Goal: Task Accomplishment & Management: Use online tool/utility

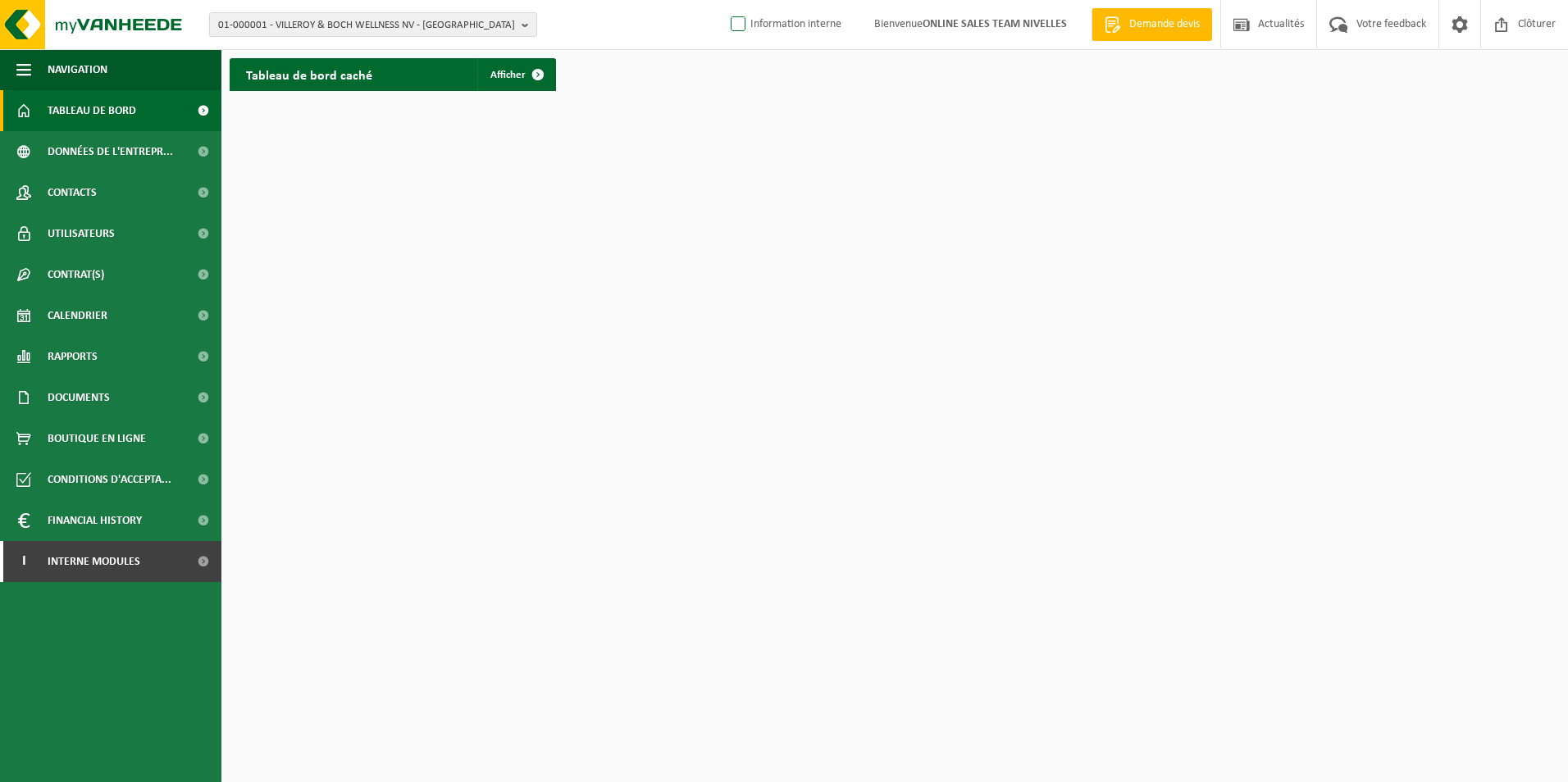
click at [772, 30] on label "Information interne" at bounding box center [784, 24] width 114 height 24
click at [725, 0] on input "Information interne" at bounding box center [725, -1] width 1 height 1
checkbox input "true"
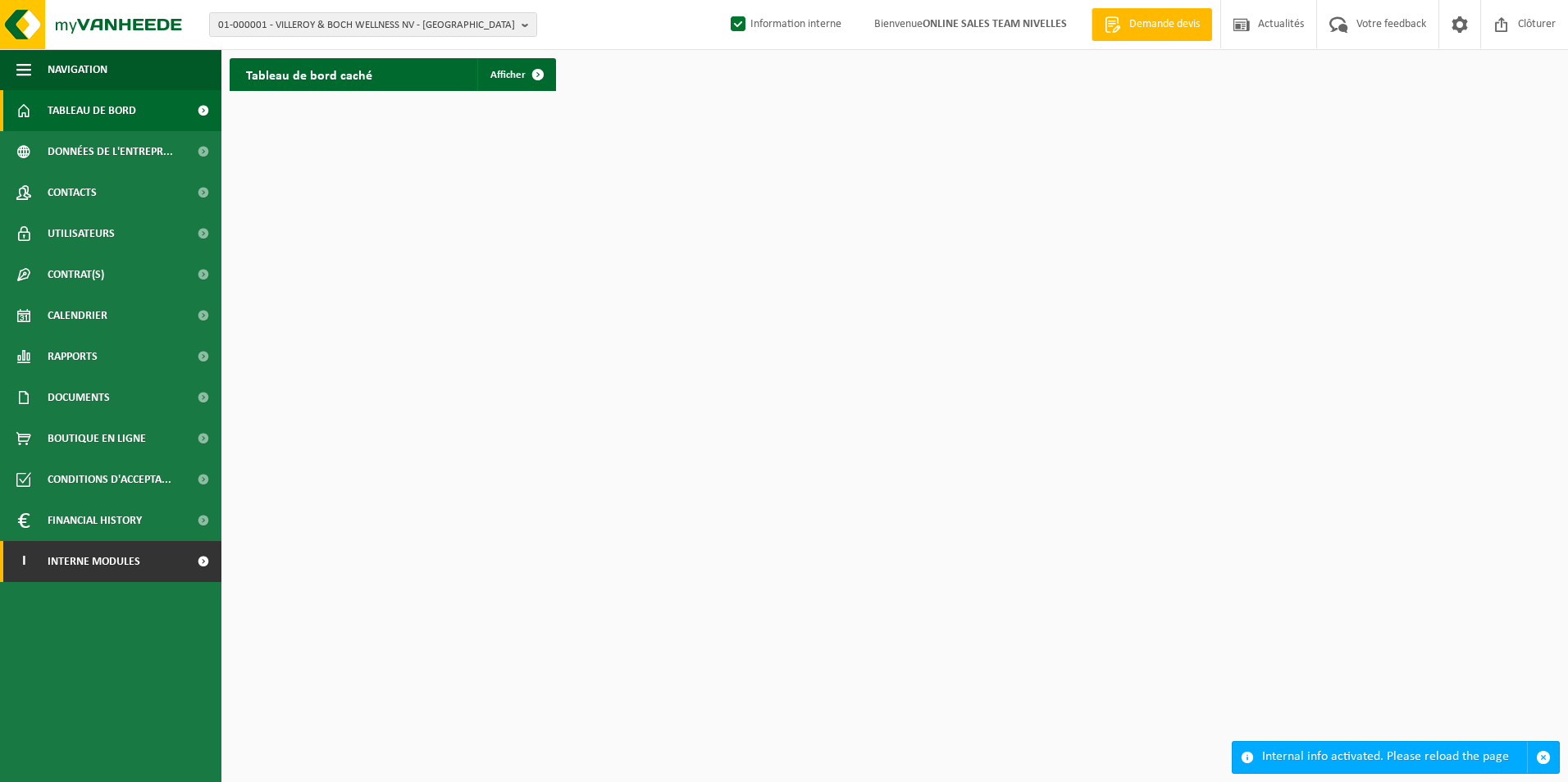
click at [170, 562] on link "I Interne modules" at bounding box center [110, 562] width 221 height 41
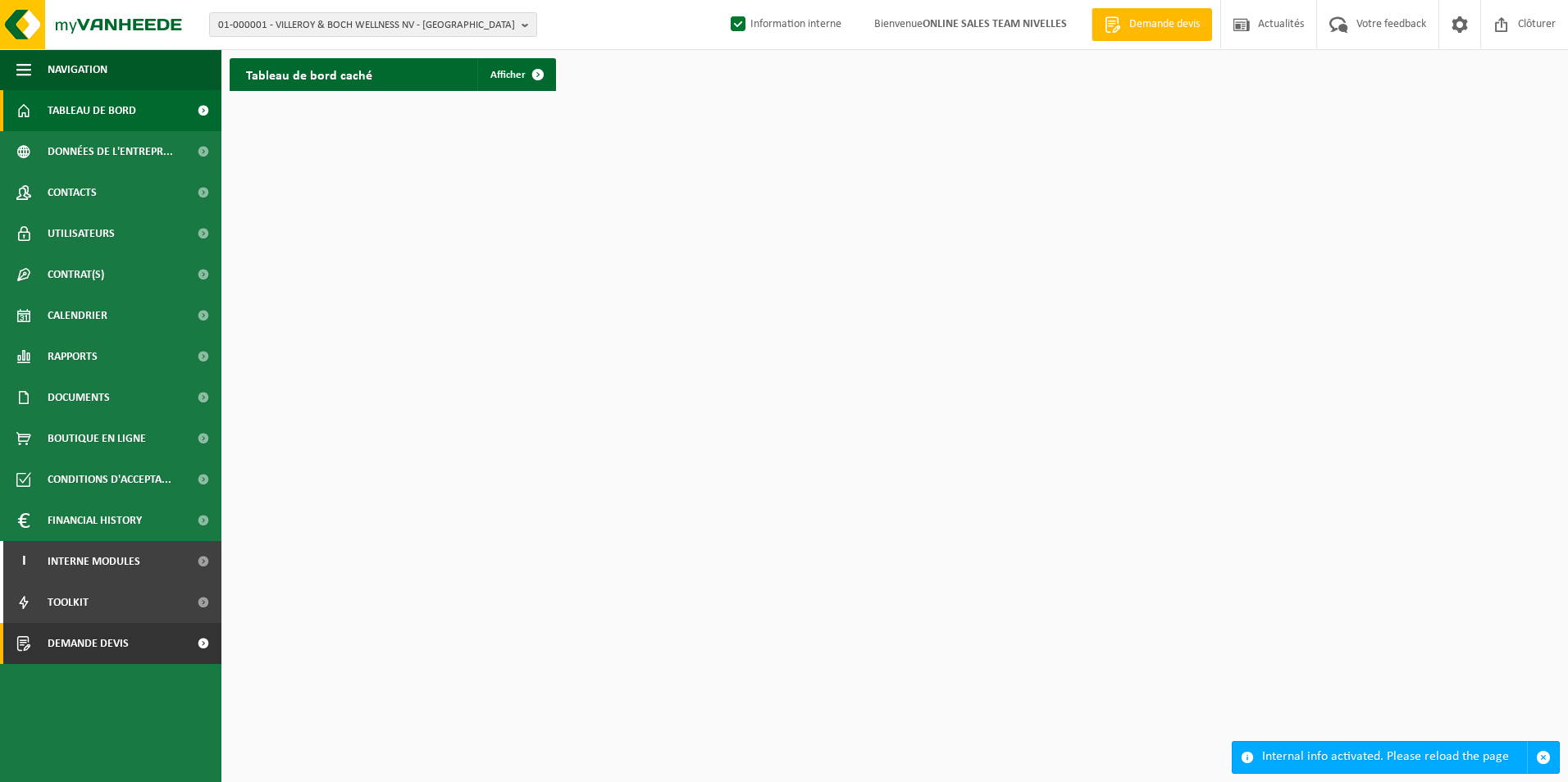
click at [74, 634] on span "Demande devis" at bounding box center [88, 644] width 81 height 41
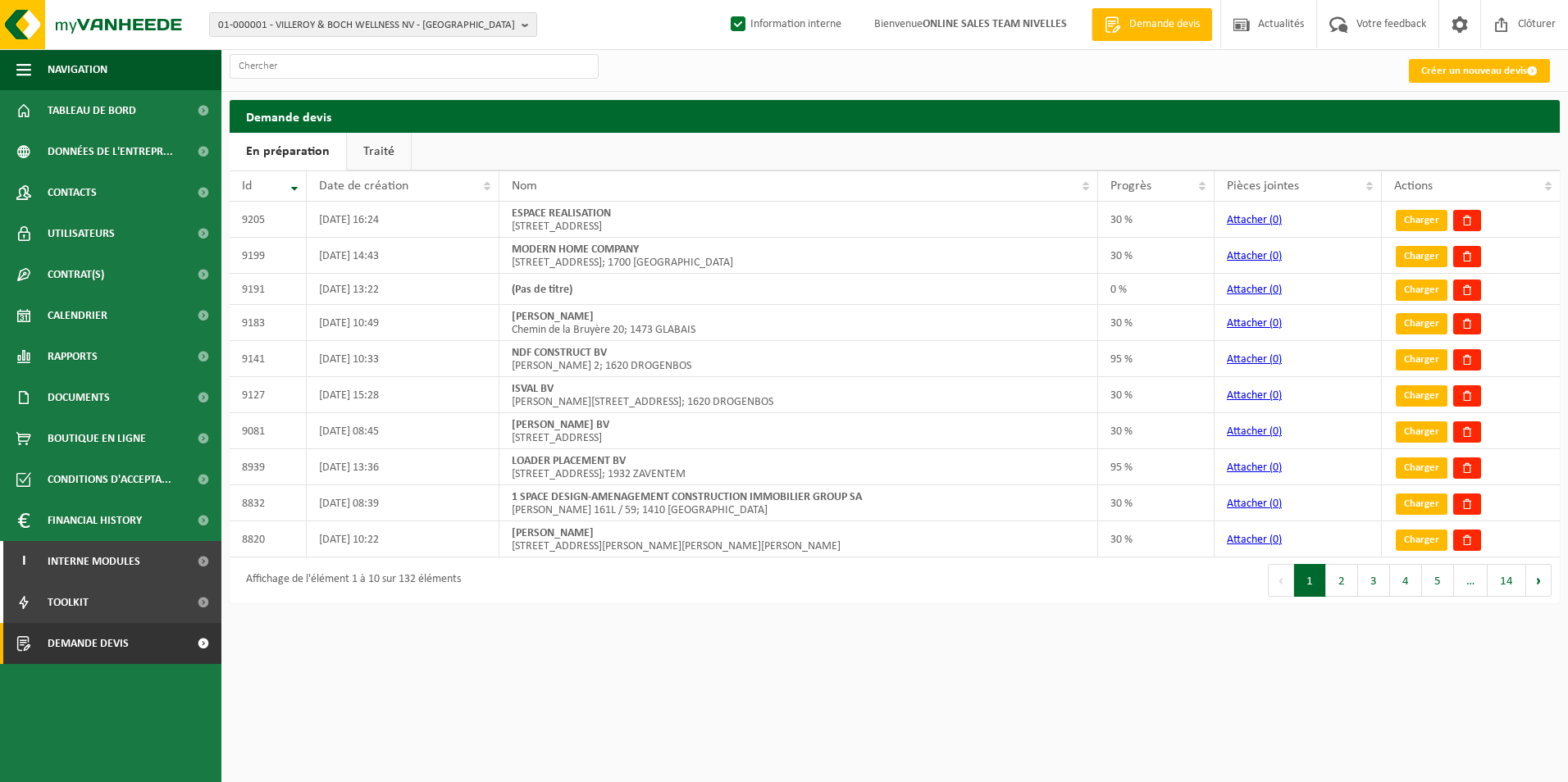
click at [373, 168] on link "Traité" at bounding box center [379, 152] width 64 height 38
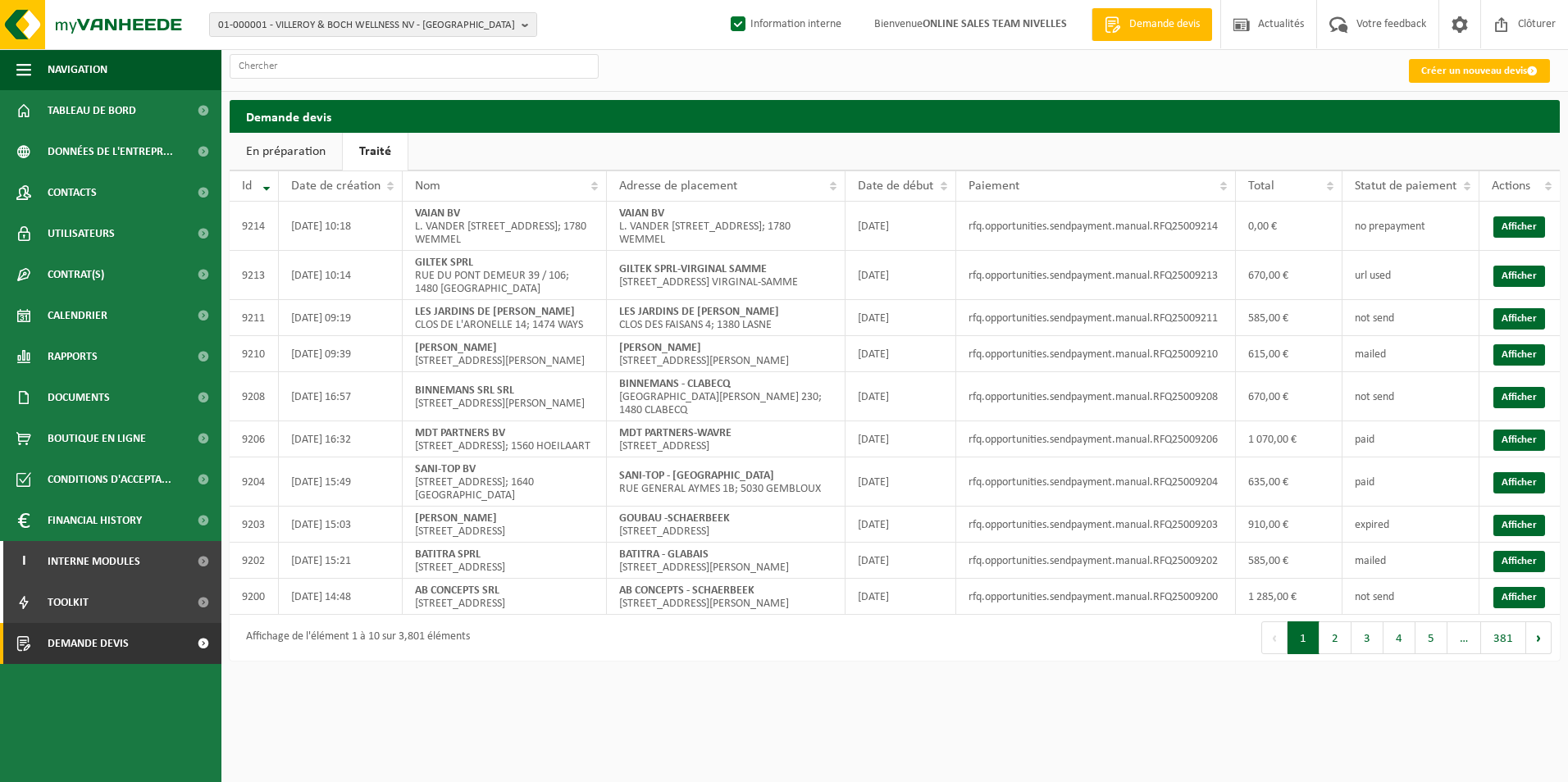
click at [1335, 655] on button "2" at bounding box center [1336, 638] width 32 height 33
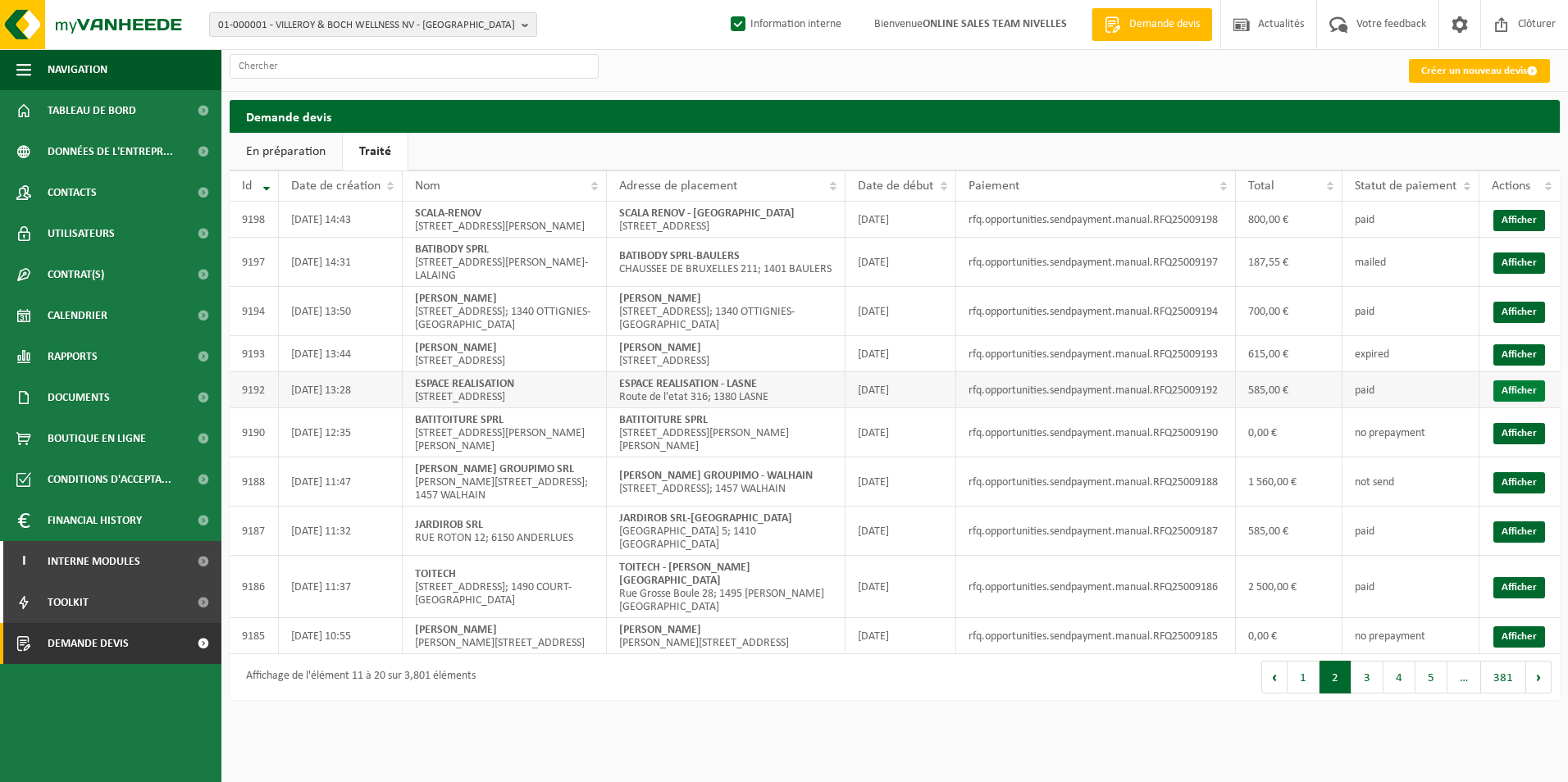
click at [1503, 402] on link "Afficher" at bounding box center [1519, 391] width 52 height 22
click at [1528, 366] on link "Afficher" at bounding box center [1519, 355] width 52 height 22
click at [1499, 323] on link "Afficher" at bounding box center [1519, 312] width 52 height 22
click at [1524, 228] on link "Afficher" at bounding box center [1519, 220] width 52 height 22
click at [1312, 662] on button "1" at bounding box center [1304, 677] width 32 height 33
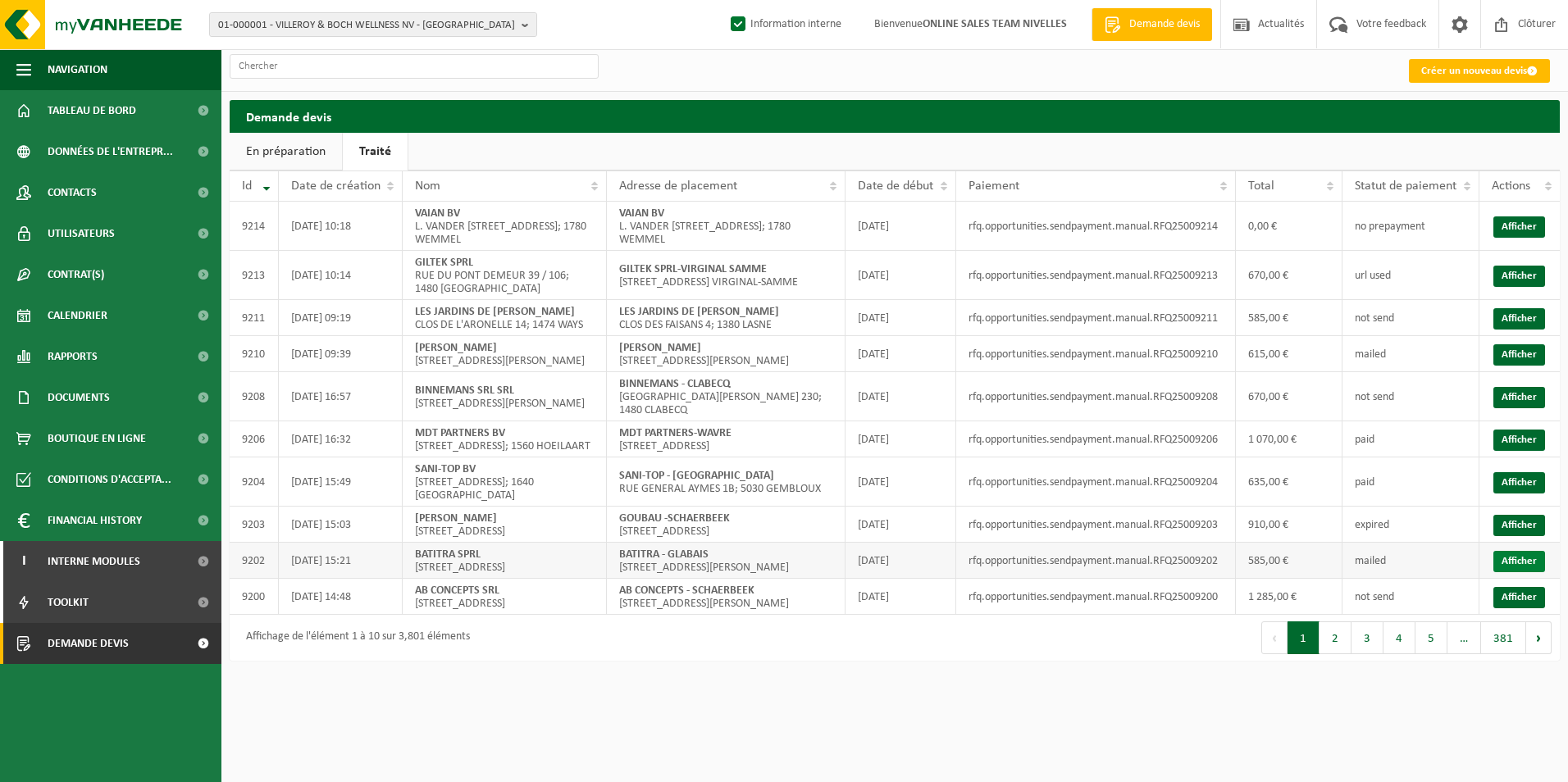
click at [1511, 573] on link "Afficher" at bounding box center [1519, 562] width 52 height 22
click at [1518, 536] on link "Afficher" at bounding box center [1519, 526] width 52 height 22
click at [1498, 494] on link "Afficher" at bounding box center [1519, 482] width 52 height 22
